Goal: Transaction & Acquisition: Subscribe to service/newsletter

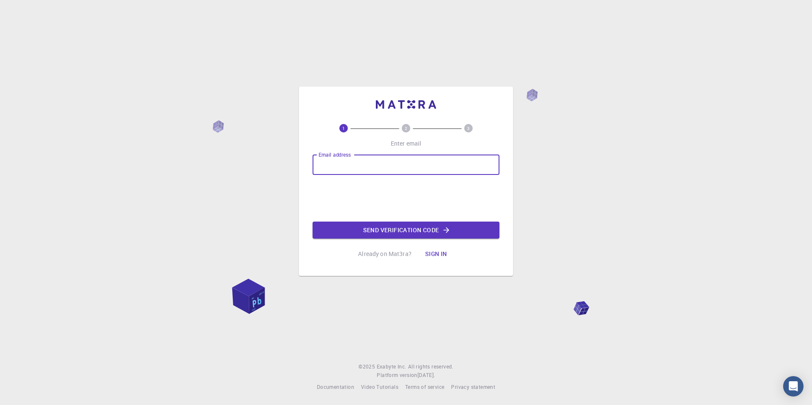
drag, startPoint x: 381, startPoint y: 164, endPoint x: 356, endPoint y: 169, distance: 25.2
click at [356, 169] on input "Email address" at bounding box center [406, 165] width 187 height 20
type input "[PERSON_NAME][EMAIL_ADDRESS][DOMAIN_NAME]"
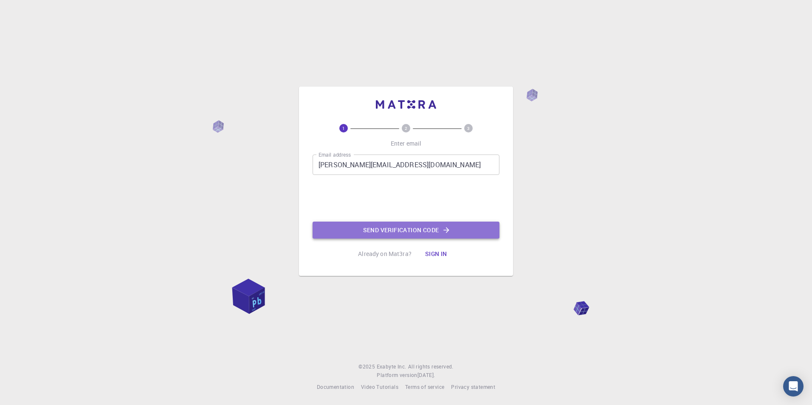
click at [395, 227] on button "Send verification code" at bounding box center [406, 230] width 187 height 17
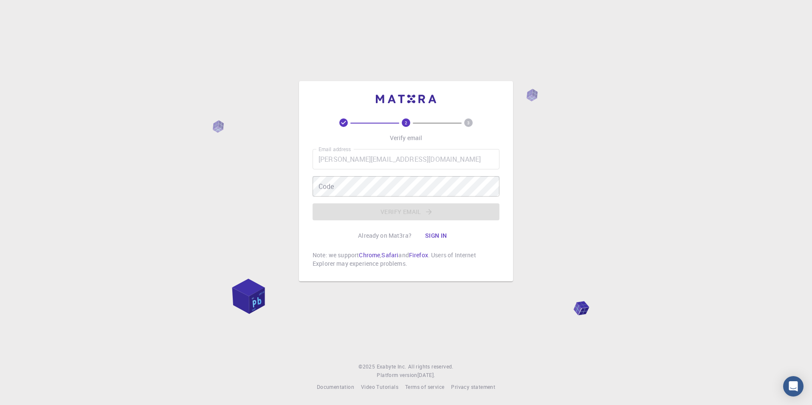
drag, startPoint x: 442, startPoint y: 227, endPoint x: 395, endPoint y: 268, distance: 62.3
click at [395, 268] on p "Note: we support Chrome , Safari and Firefox . Users of Internet Explorer may e…" at bounding box center [406, 259] width 187 height 17
click at [385, 239] on p "Already on Mat3ra?" at bounding box center [385, 236] width 54 height 8
click at [435, 231] on button "Sign in" at bounding box center [436, 235] width 36 height 17
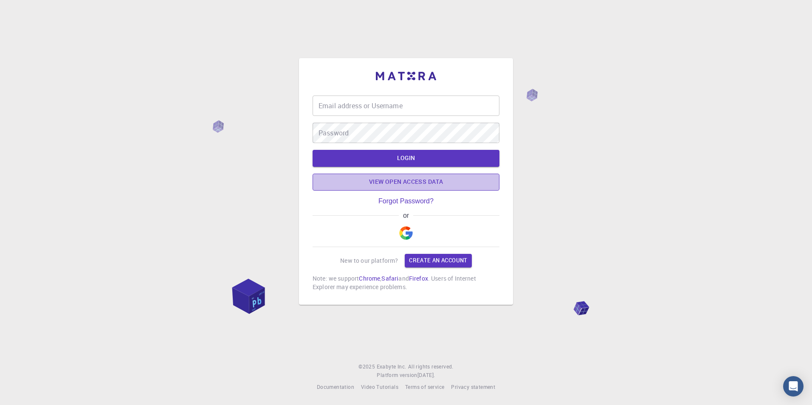
click at [419, 184] on link "View open access data" at bounding box center [406, 182] width 187 height 17
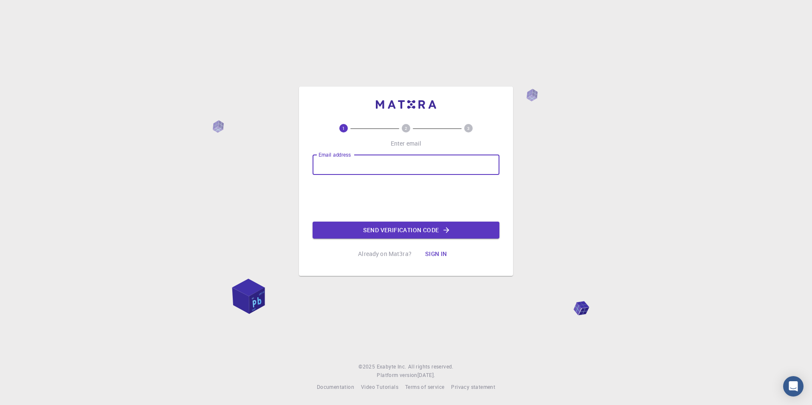
click at [351, 166] on input "Email address" at bounding box center [406, 165] width 187 height 20
type input "f"
type input "[PERSON_NAME][EMAIL_ADDRESS][DOMAIN_NAME]"
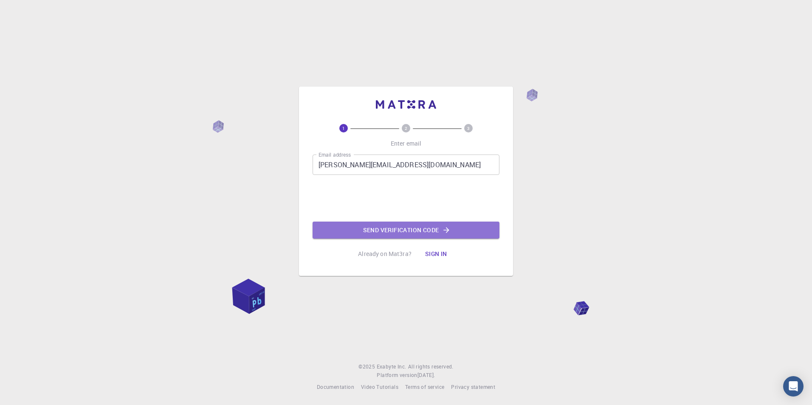
click at [374, 233] on button "Send verification code" at bounding box center [406, 230] width 187 height 17
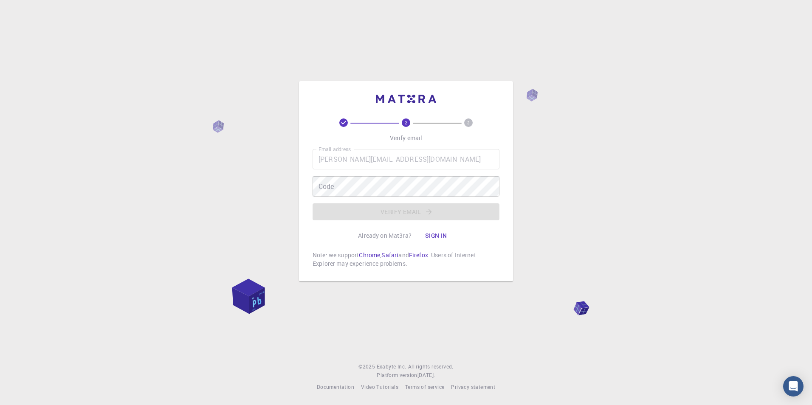
click at [429, 240] on button "Sign in" at bounding box center [436, 235] width 36 height 17
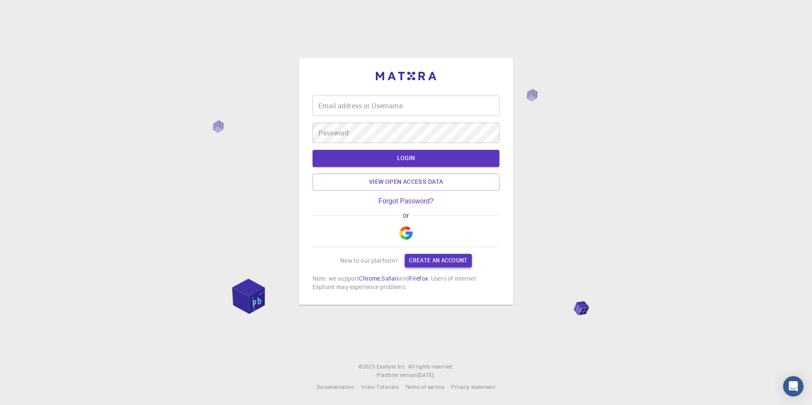
click at [418, 261] on link "Create an account" at bounding box center [438, 261] width 67 height 14
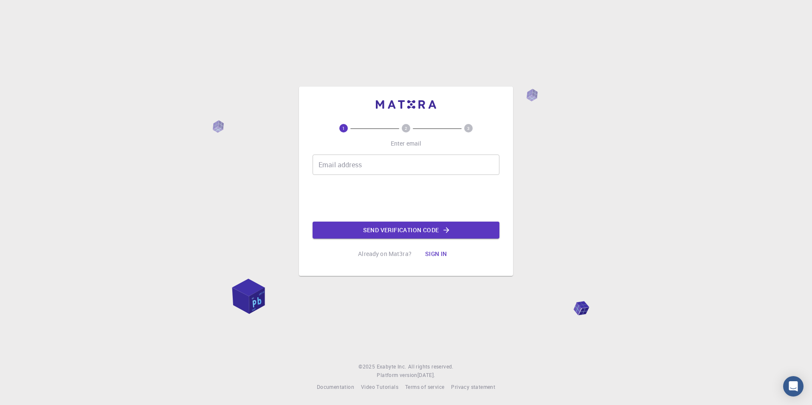
click at [416, 171] on input "Email address" at bounding box center [406, 165] width 187 height 20
